Goal: Use online tool/utility: Utilize a website feature to perform a specific function

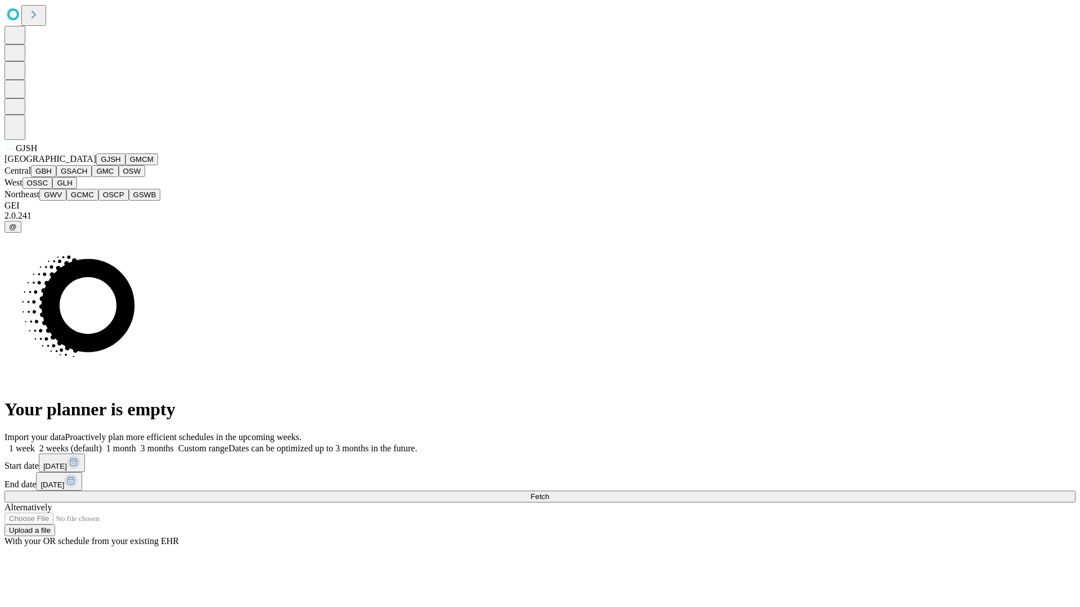
click at [96, 165] on button "GJSH" at bounding box center [110, 160] width 29 height 12
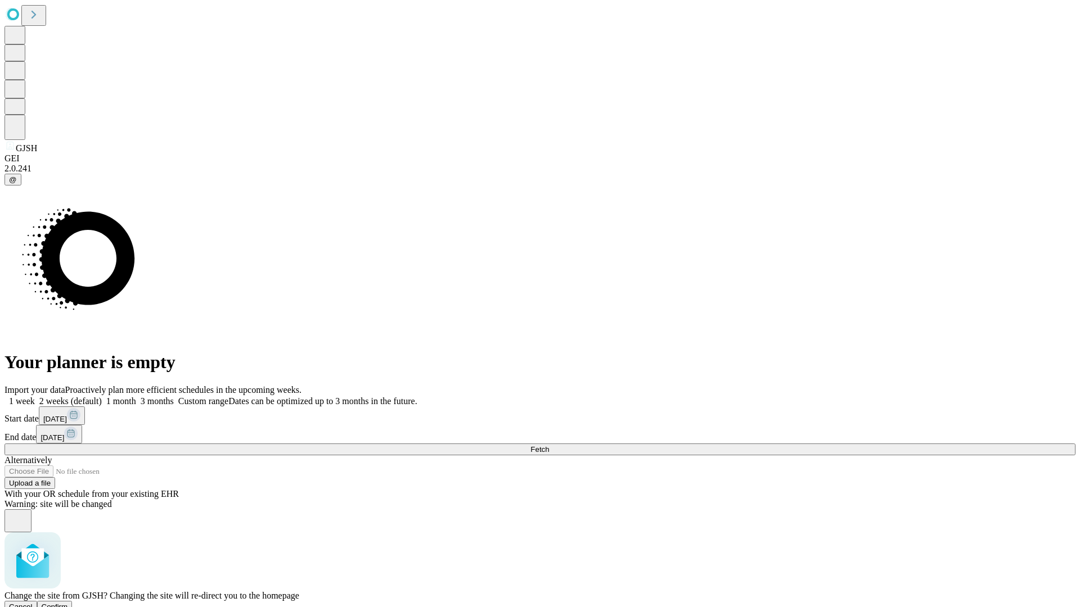
click at [68, 603] on span "Confirm" at bounding box center [55, 607] width 26 height 8
click at [136, 397] on label "1 month" at bounding box center [119, 402] width 34 height 10
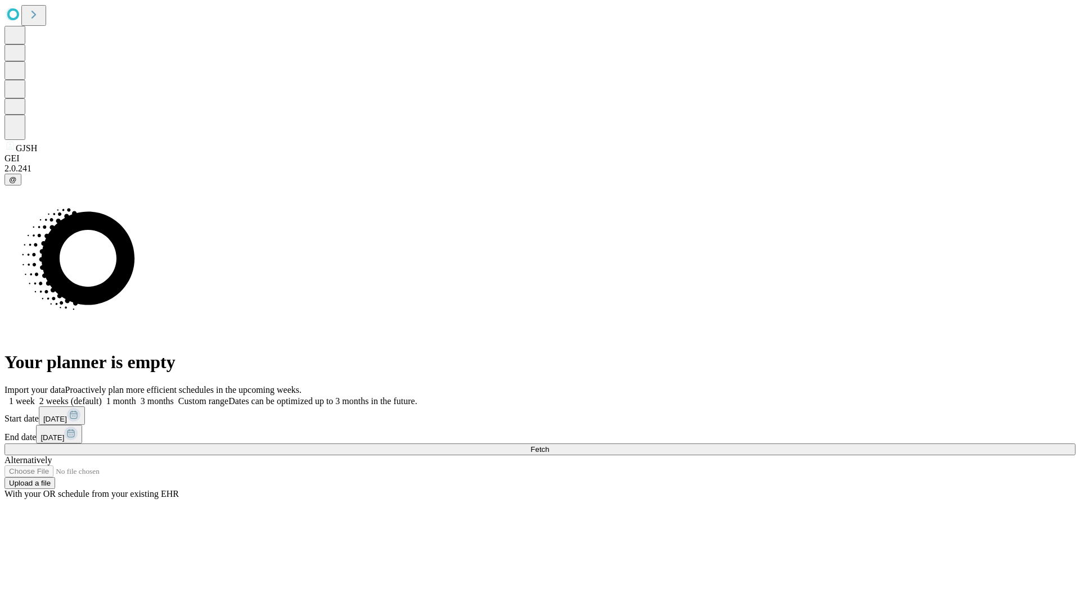
click at [549, 445] on span "Fetch" at bounding box center [539, 449] width 19 height 8
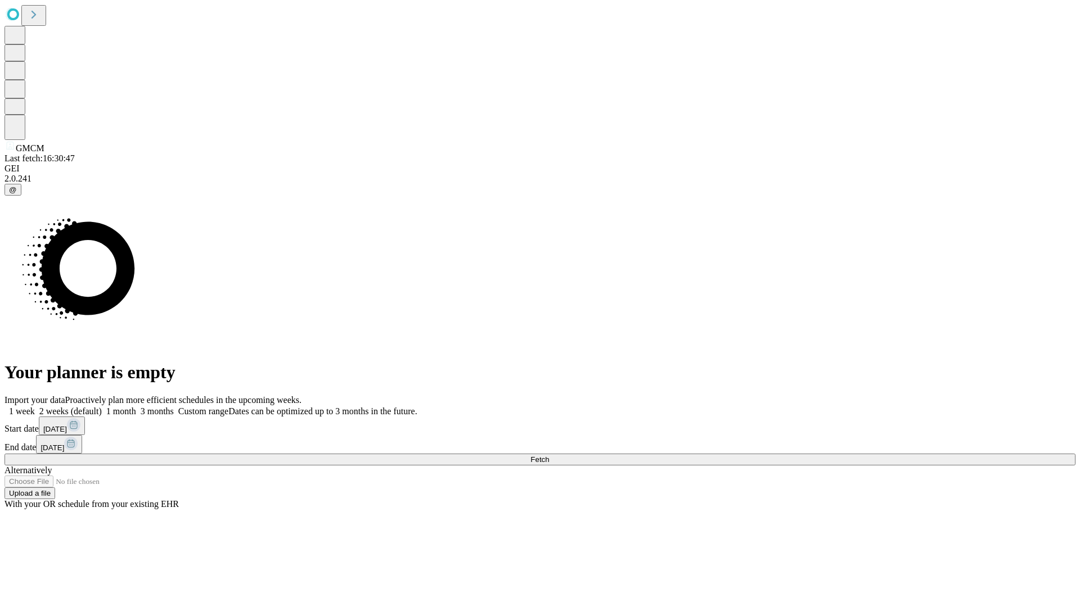
click at [136, 407] on label "1 month" at bounding box center [119, 412] width 34 height 10
click at [549, 456] on span "Fetch" at bounding box center [539, 460] width 19 height 8
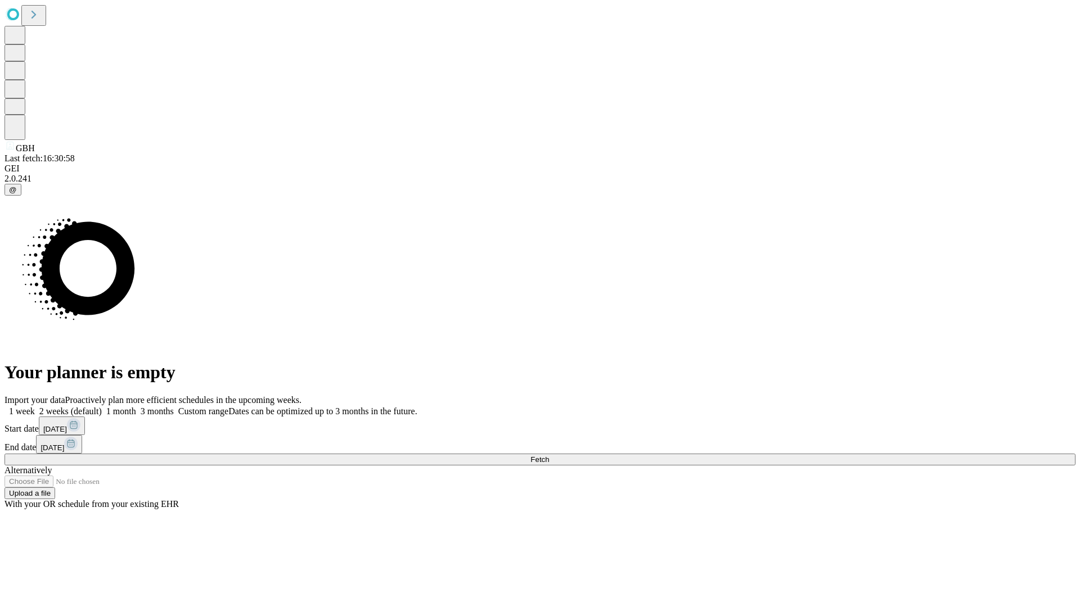
click at [136, 407] on label "1 month" at bounding box center [119, 412] width 34 height 10
click at [549, 456] on span "Fetch" at bounding box center [539, 460] width 19 height 8
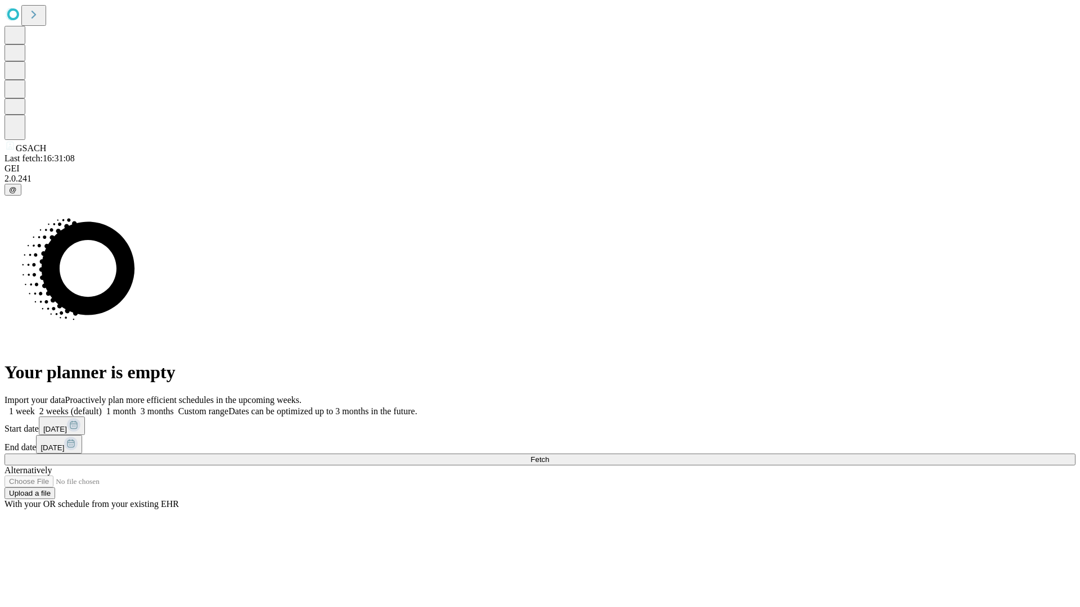
click at [136, 407] on label "1 month" at bounding box center [119, 412] width 34 height 10
click at [549, 456] on span "Fetch" at bounding box center [539, 460] width 19 height 8
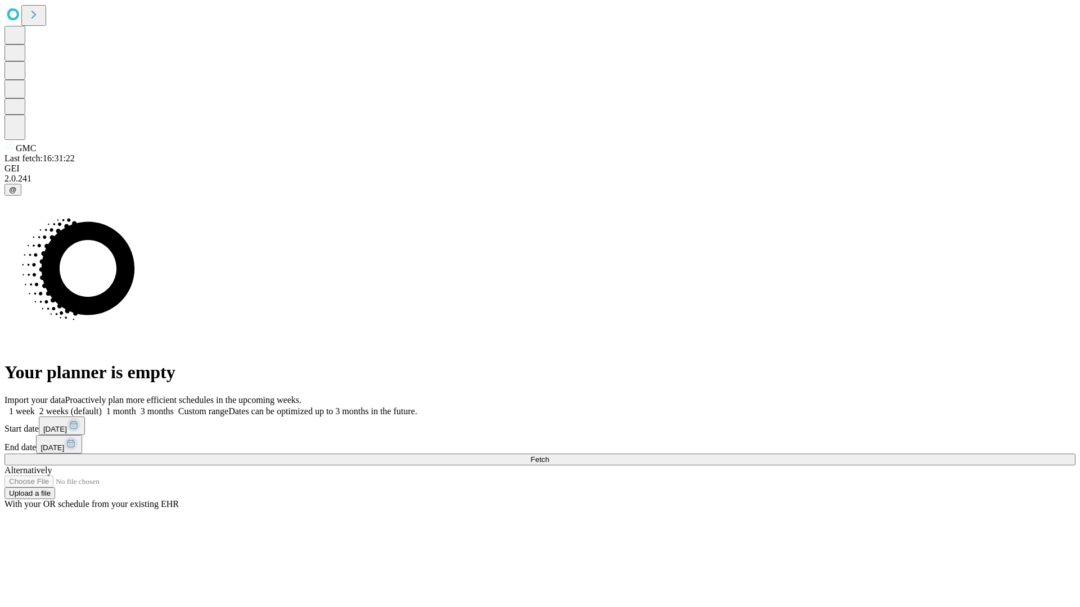
click at [136, 407] on label "1 month" at bounding box center [119, 412] width 34 height 10
click at [549, 456] on span "Fetch" at bounding box center [539, 460] width 19 height 8
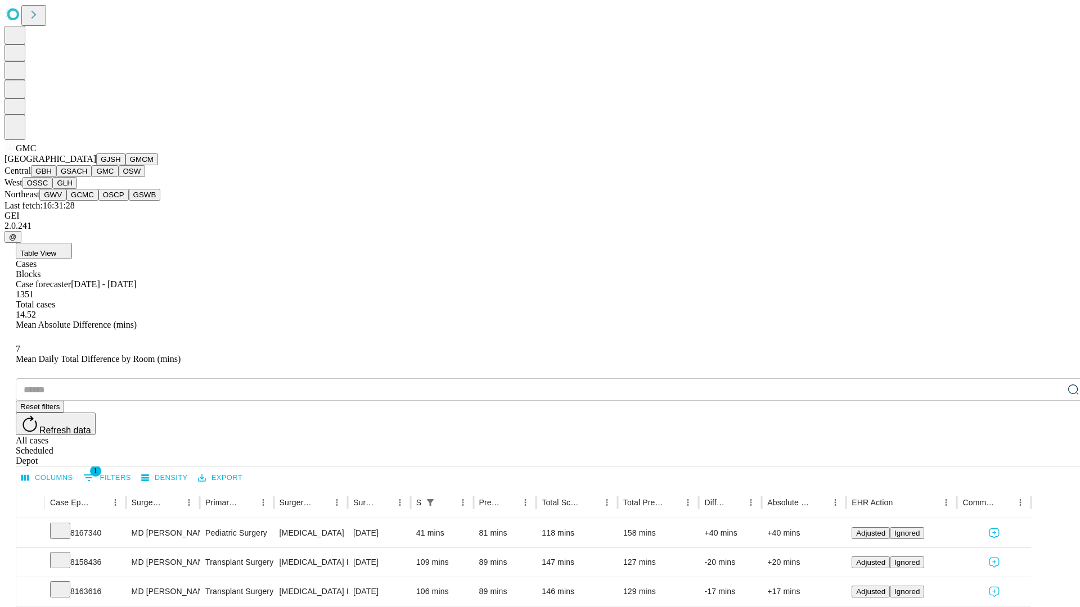
click at [119, 177] on button "OSW" at bounding box center [132, 171] width 27 height 12
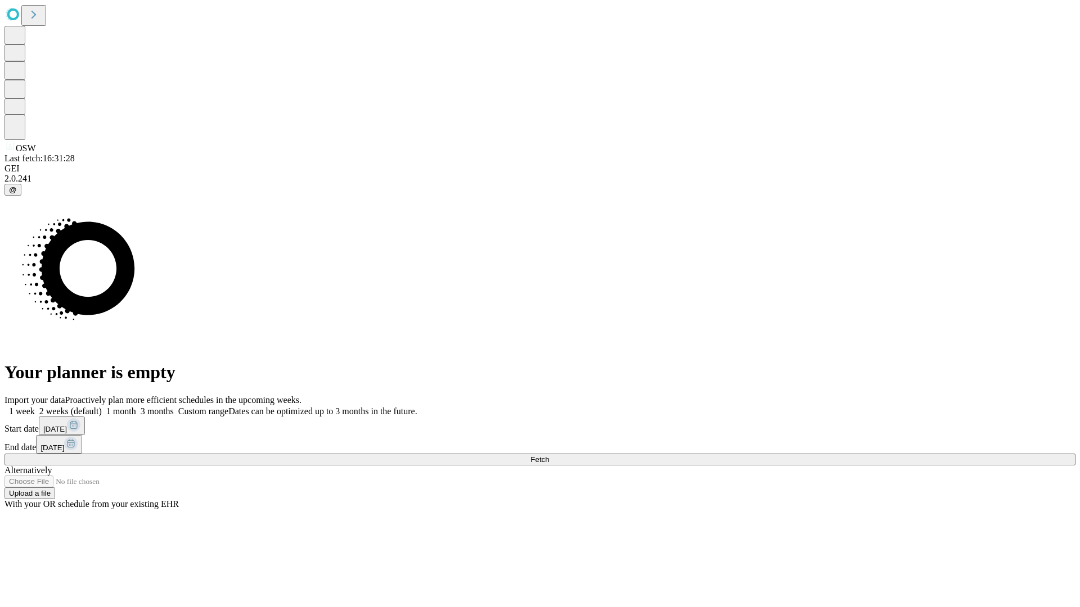
click at [136, 407] on label "1 month" at bounding box center [119, 412] width 34 height 10
click at [549, 456] on span "Fetch" at bounding box center [539, 460] width 19 height 8
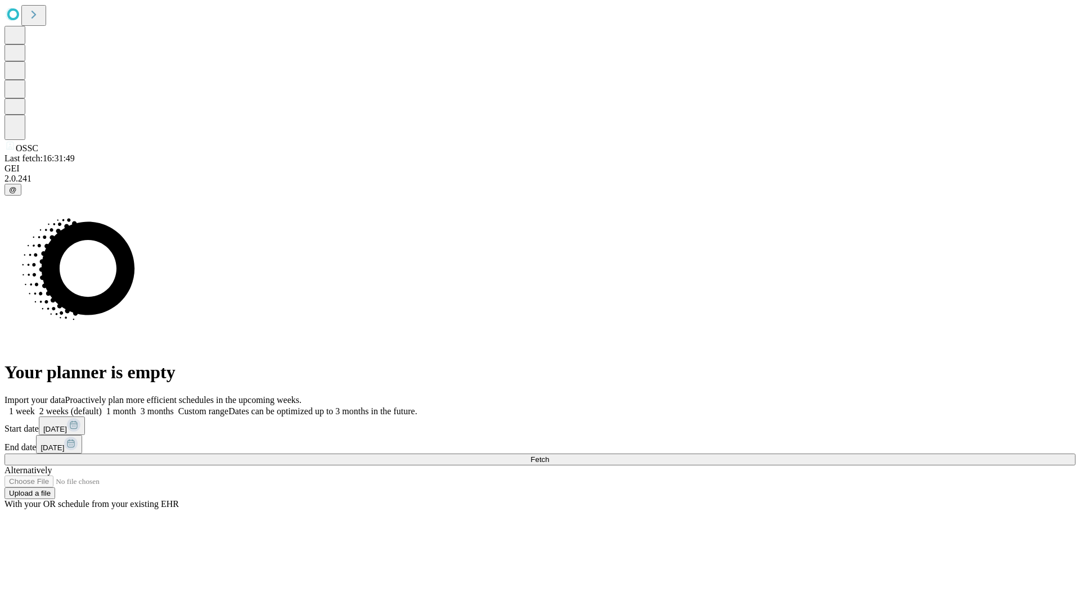
click at [136, 407] on label "1 month" at bounding box center [119, 412] width 34 height 10
click at [549, 456] on span "Fetch" at bounding box center [539, 460] width 19 height 8
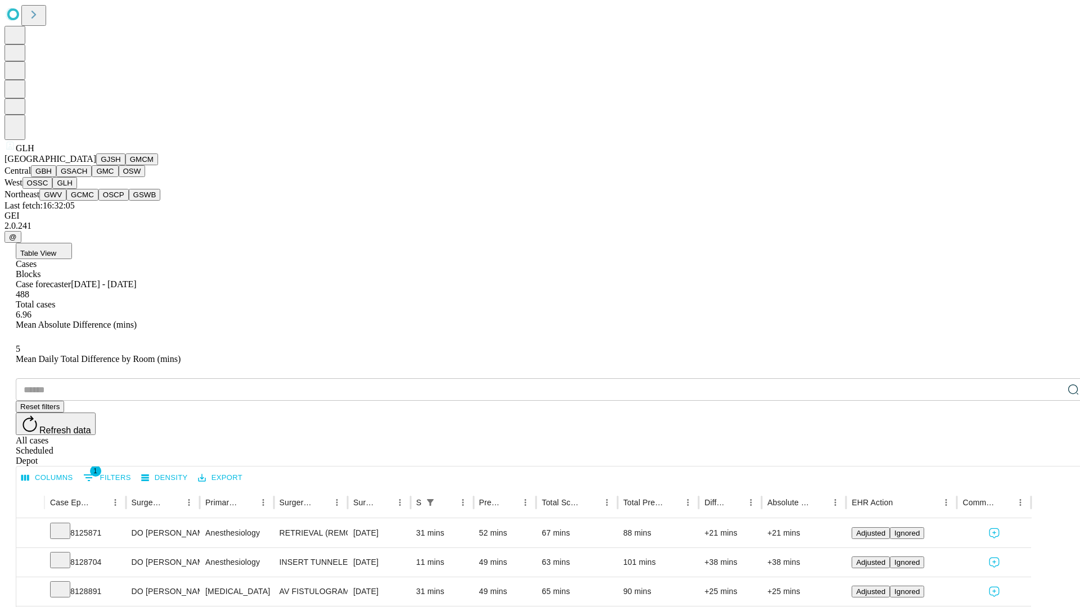
click at [66, 201] on button "GWV" at bounding box center [52, 195] width 27 height 12
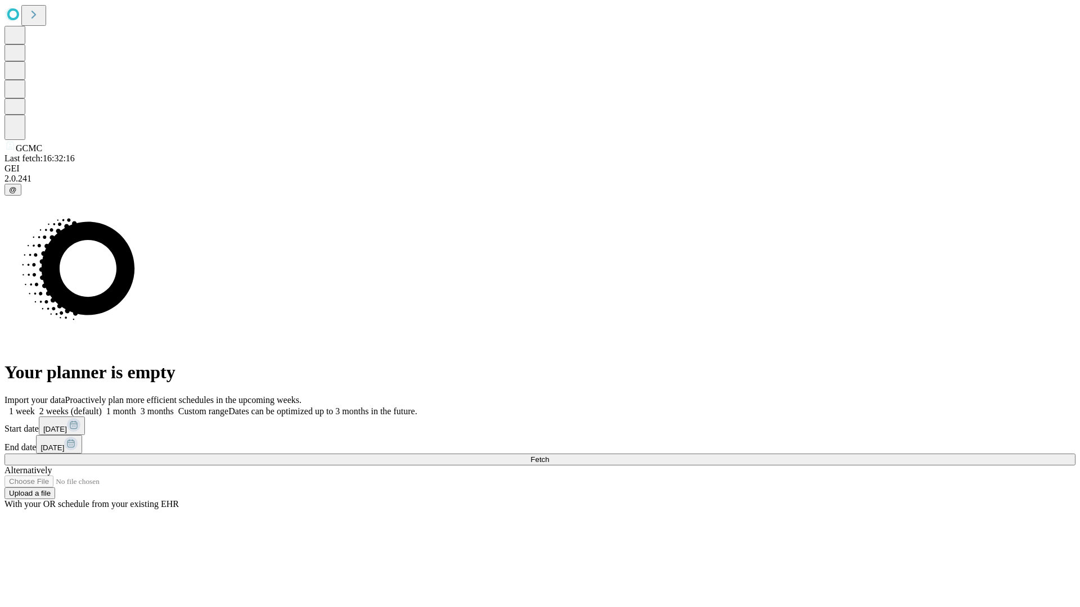
click at [549, 456] on span "Fetch" at bounding box center [539, 460] width 19 height 8
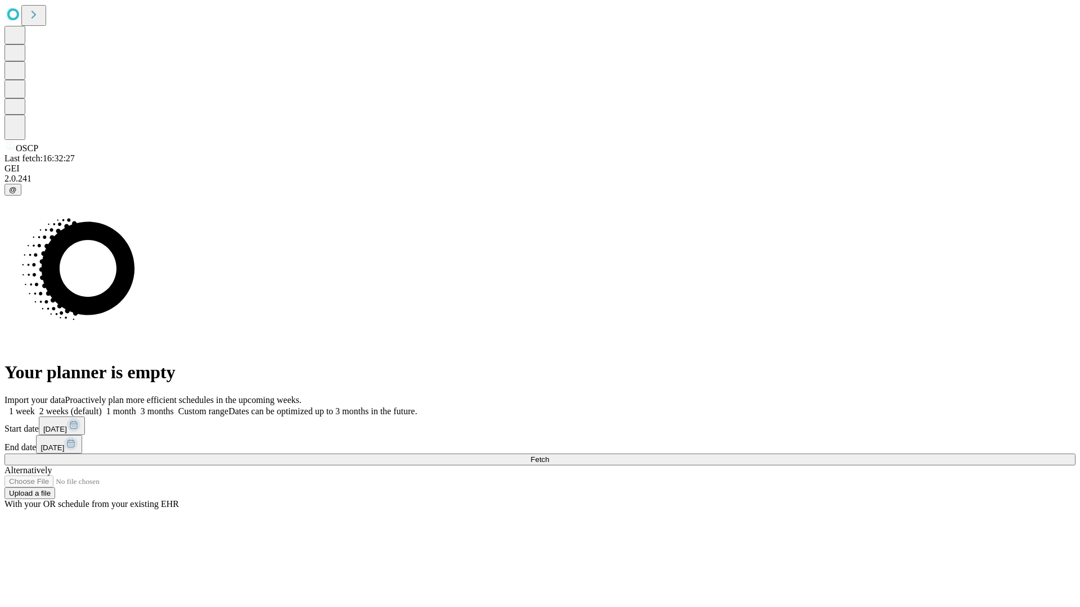
click at [136, 407] on label "1 month" at bounding box center [119, 412] width 34 height 10
click at [549, 456] on span "Fetch" at bounding box center [539, 460] width 19 height 8
